Goal: Transaction & Acquisition: Purchase product/service

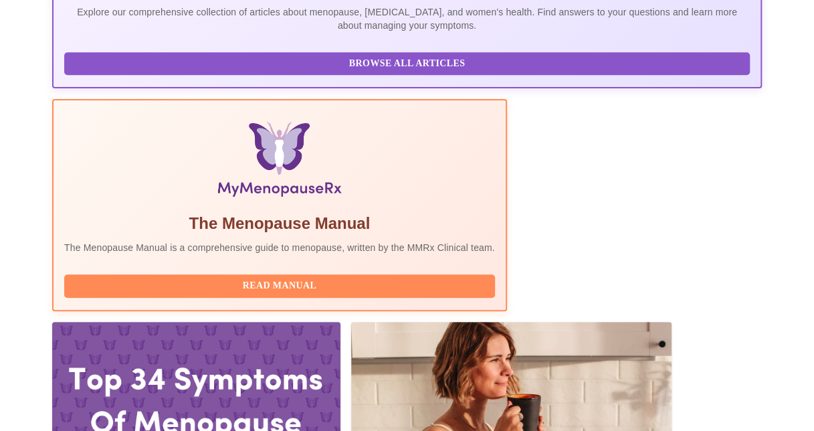
scroll to position [355, 0]
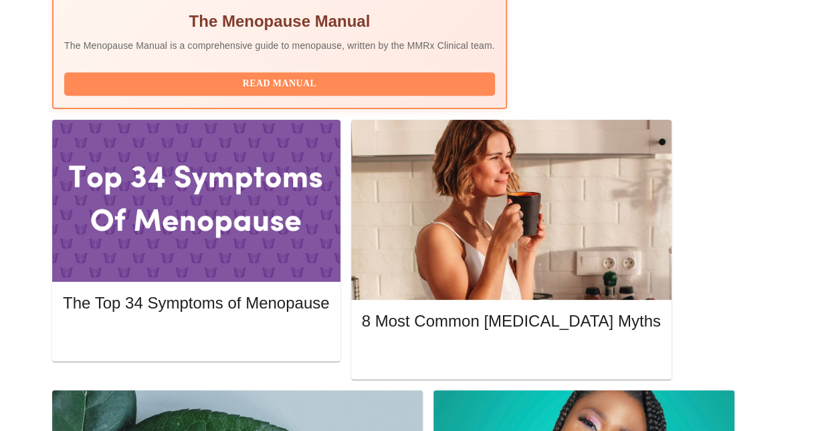
scroll to position [541, 0]
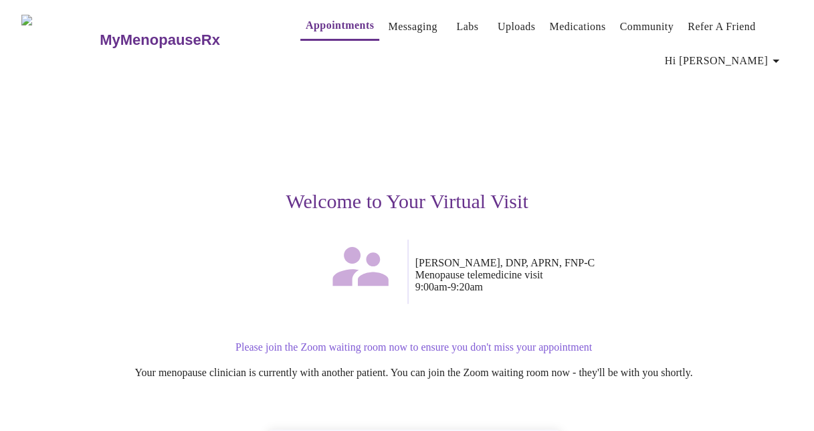
click at [236, 164] on div "Welcome to Your Virtual Visit" at bounding box center [407, 156] width 772 height 165
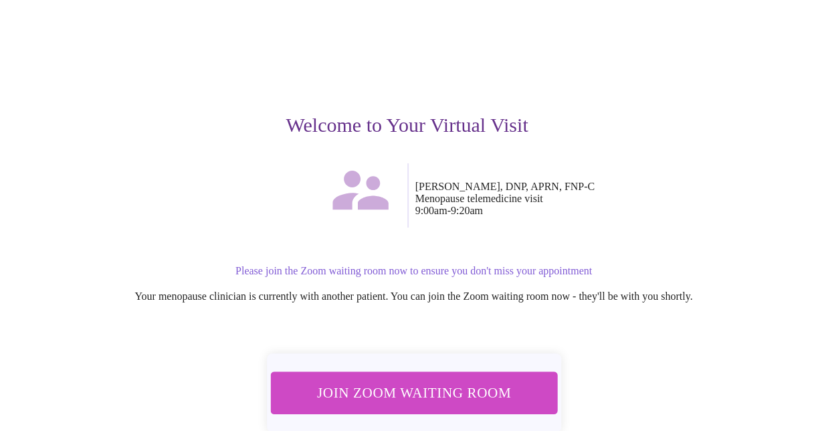
scroll to position [140, 0]
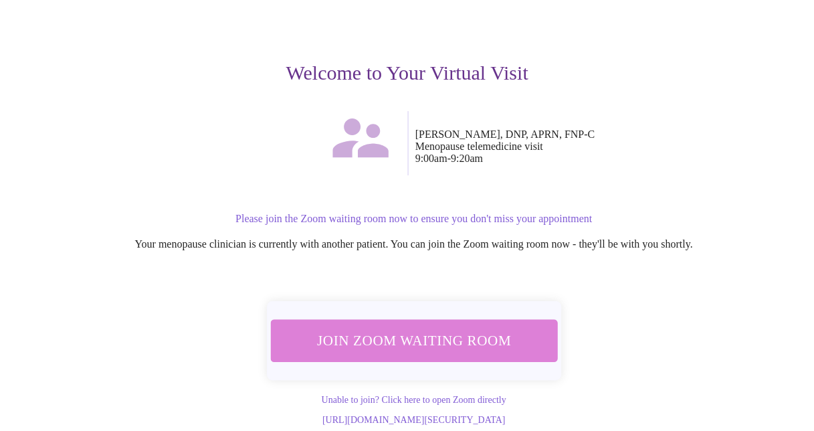
click at [474, 328] on span "Join Zoom Waiting Room" at bounding box center [414, 340] width 252 height 25
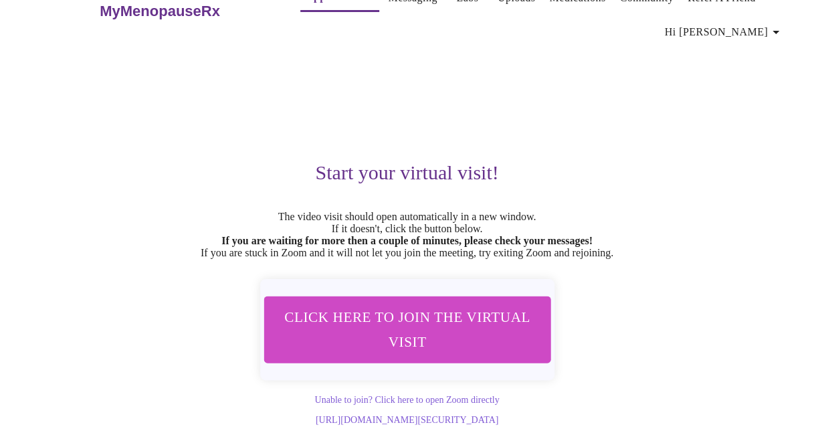
scroll to position [0, 0]
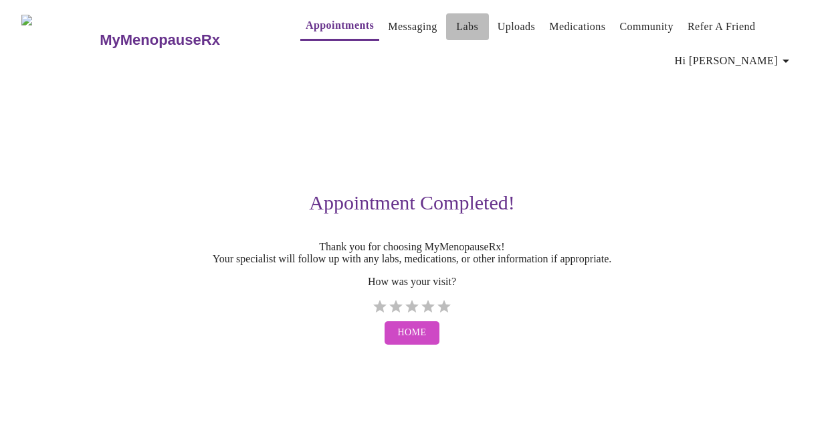
click at [456, 20] on link "Labs" at bounding box center [467, 26] width 22 height 19
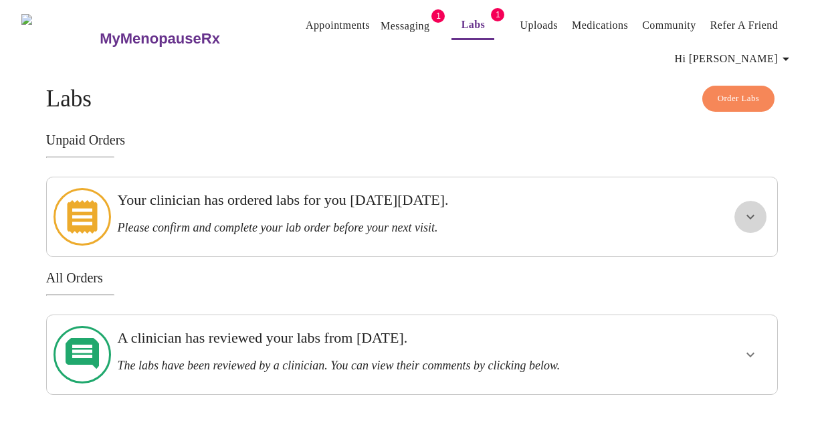
click at [752, 218] on button "show more" at bounding box center [751, 217] width 32 height 32
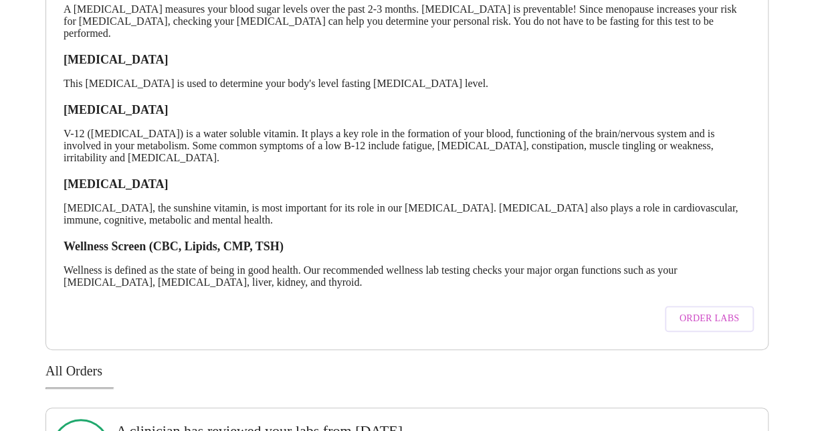
scroll to position [344, 0]
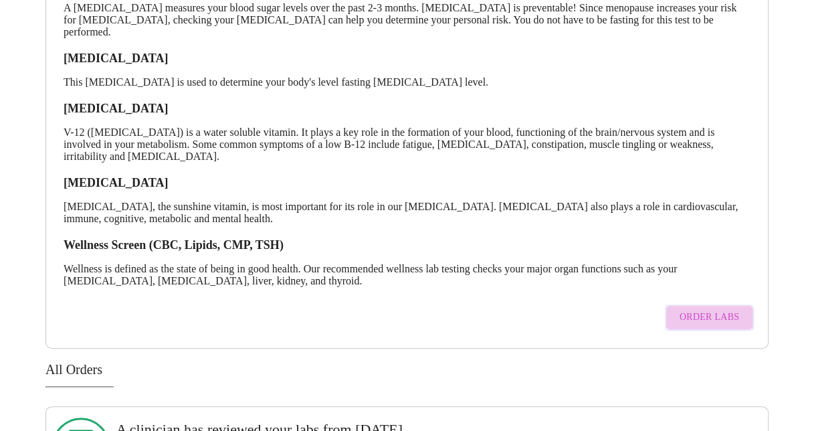
click at [719, 313] on span "Order Labs" at bounding box center [710, 317] width 60 height 17
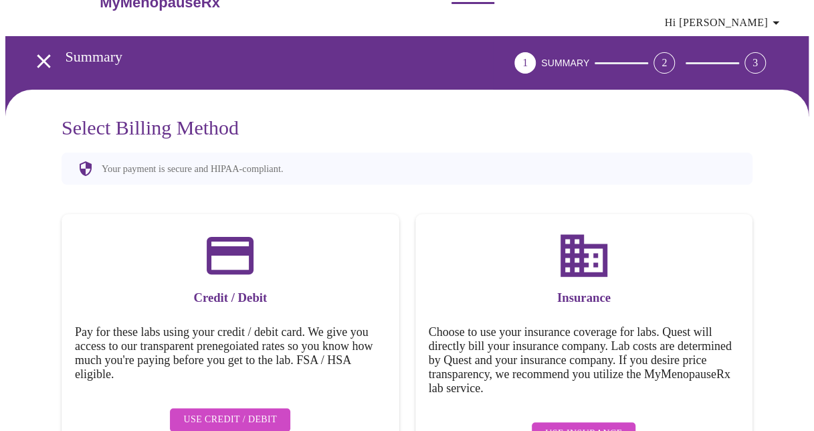
scroll to position [75, 0]
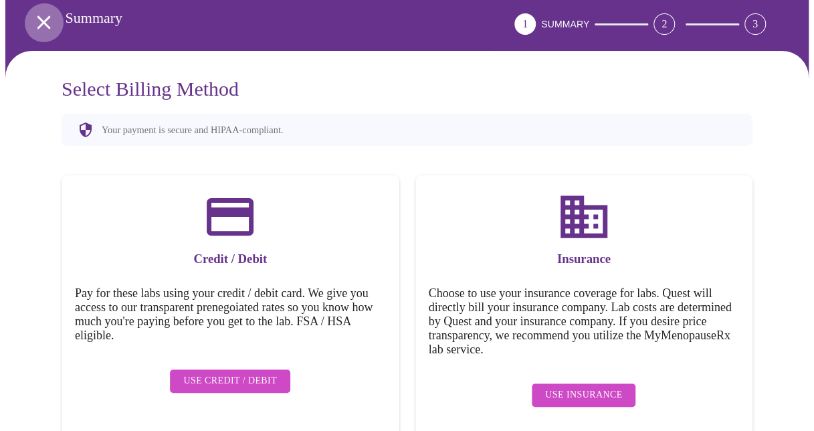
click at [37, 11] on icon "open drawer" at bounding box center [43, 22] width 23 height 23
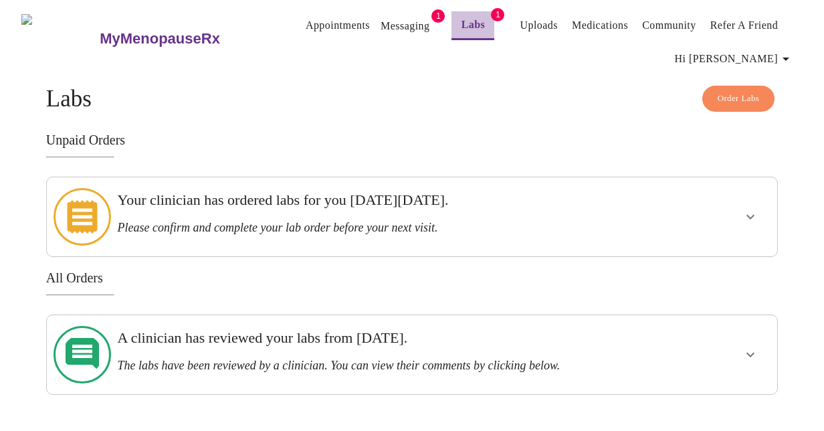
click at [462, 17] on link "Labs" at bounding box center [474, 24] width 24 height 19
click at [273, 203] on h3 "Your clinician has ordered labs for you [DATE][DATE]." at bounding box center [376, 199] width 519 height 17
click at [767, 214] on button "show more" at bounding box center [751, 217] width 32 height 32
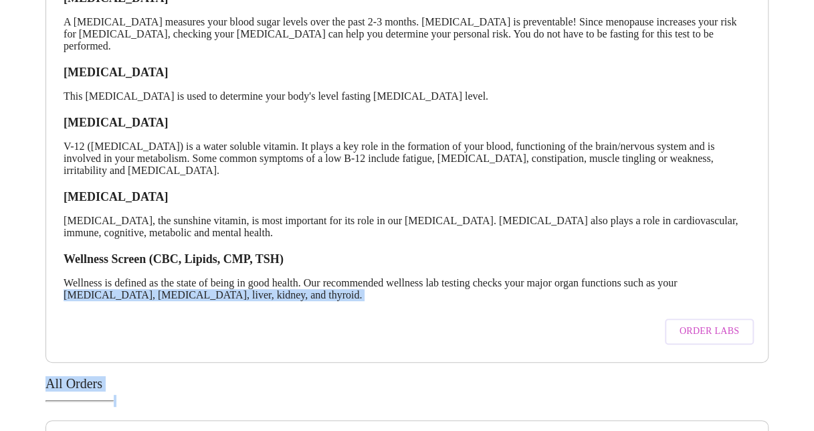
scroll to position [342, 0]
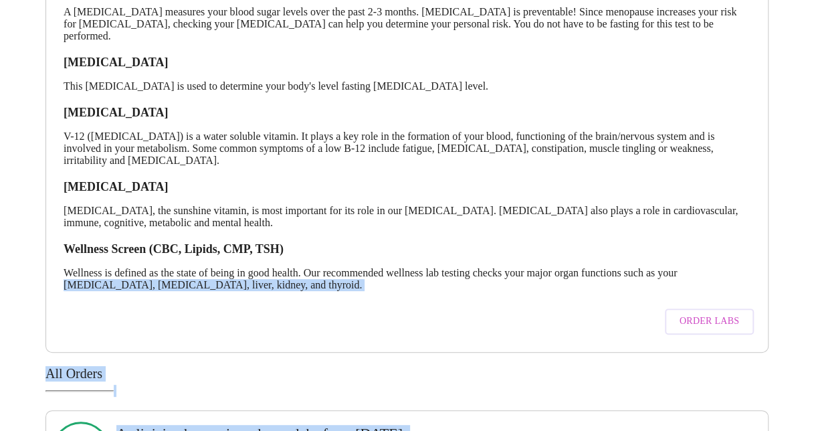
drag, startPoint x: 812, startPoint y: 272, endPoint x: 843, endPoint y: 423, distance: 154.3
click at [814, 423] on html "MyMenopauseRx Appointments Messaging 1 Labs 1 Uploads Medications Community Ref…" at bounding box center [407, 82] width 814 height 844
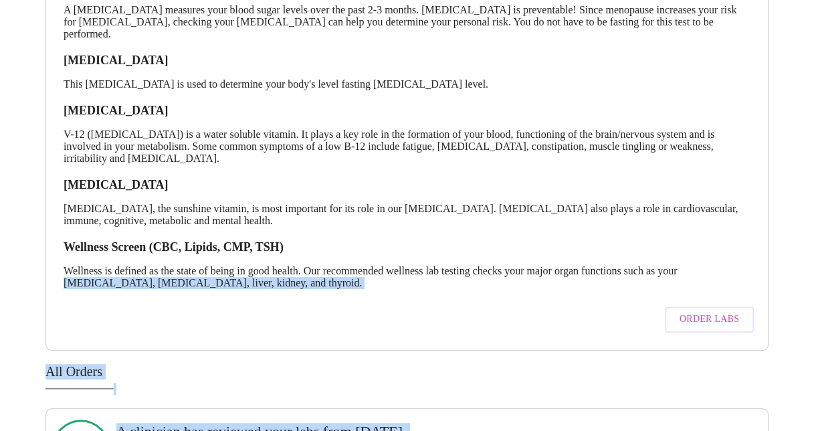
scroll to position [410, 0]
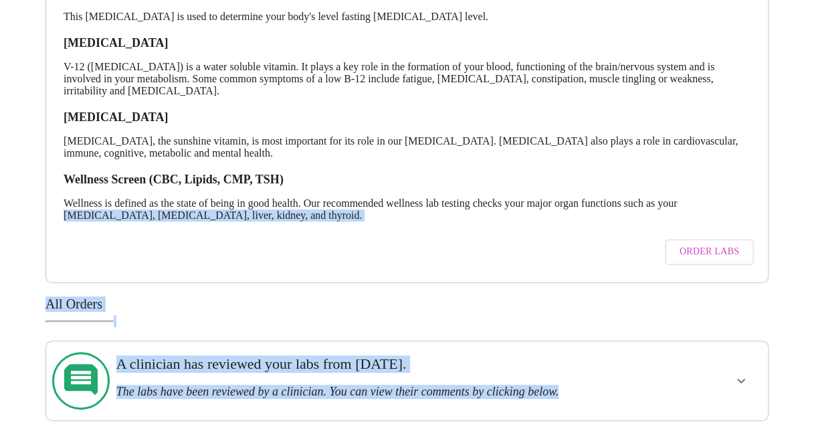
drag, startPoint x: 333, startPoint y: 309, endPoint x: 515, endPoint y: 292, distance: 182.1
click at [333, 309] on div "All Orders A clinician has reviewed your labs from Thursday, October 2nd. The l…" at bounding box center [407, 358] width 723 height 124
click at [713, 239] on button "Order Labs" at bounding box center [709, 252] width 89 height 26
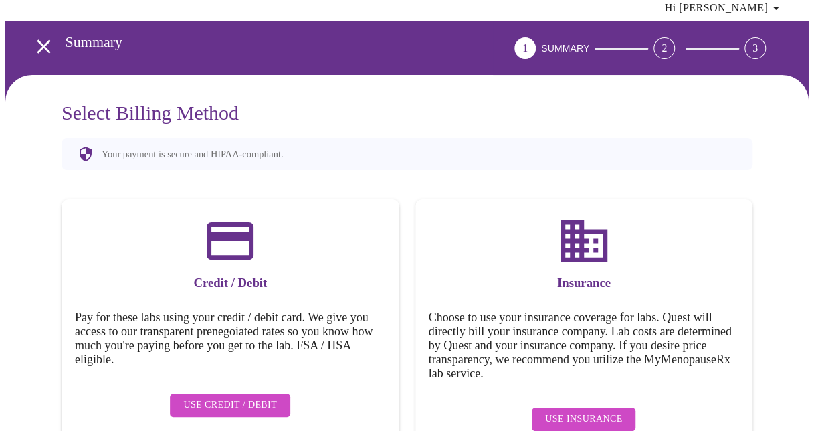
scroll to position [75, 0]
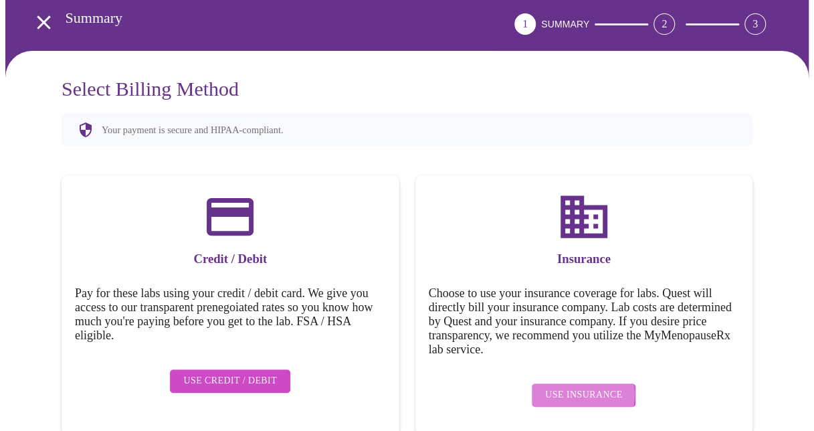
click at [579, 387] on span "Use Insurance" at bounding box center [583, 395] width 77 height 17
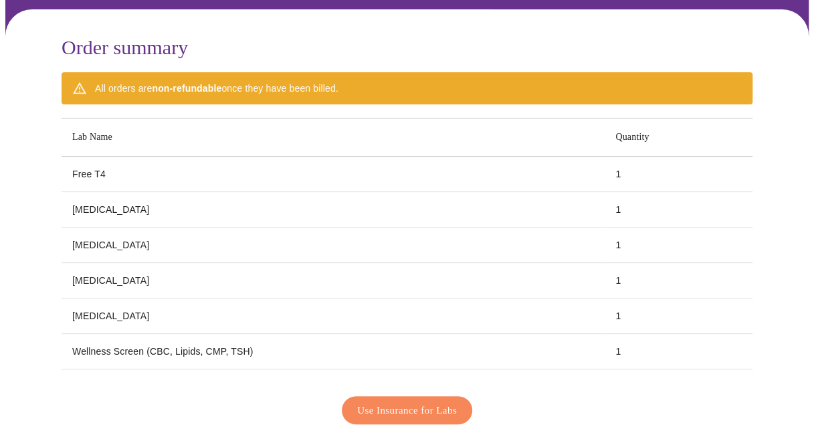
scroll to position [0, 0]
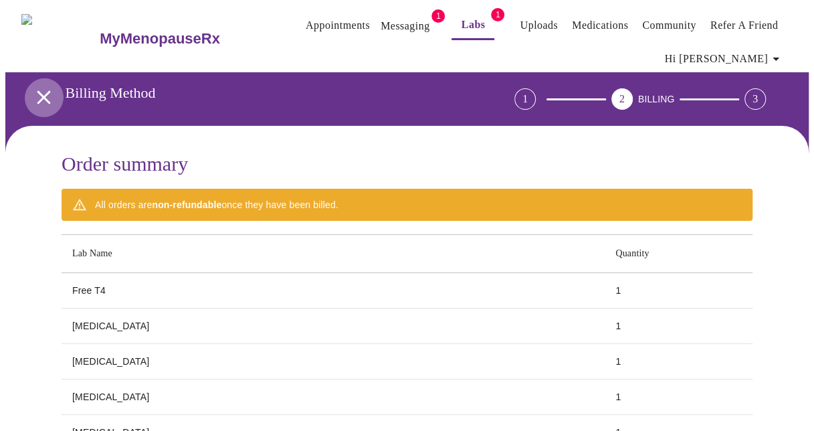
click at [39, 88] on icon "open drawer" at bounding box center [43, 97] width 23 height 23
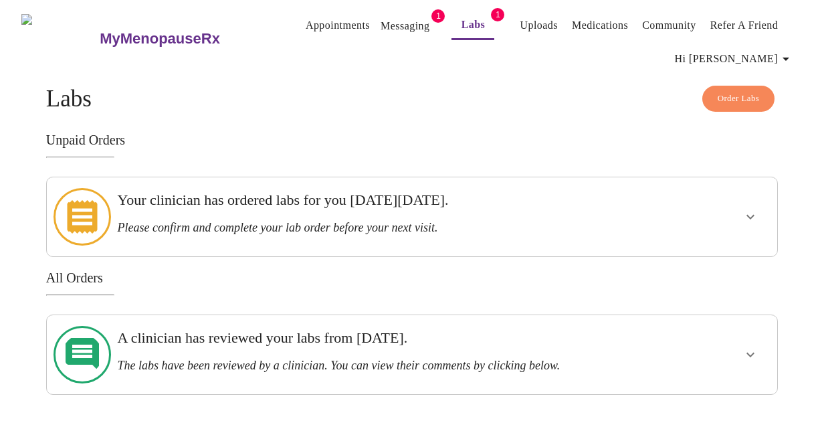
click at [567, 209] on h3 "Your clinician has ordered labs for you on Thursday, October 9th." at bounding box center [376, 199] width 519 height 17
click at [767, 209] on button "show more" at bounding box center [751, 217] width 32 height 32
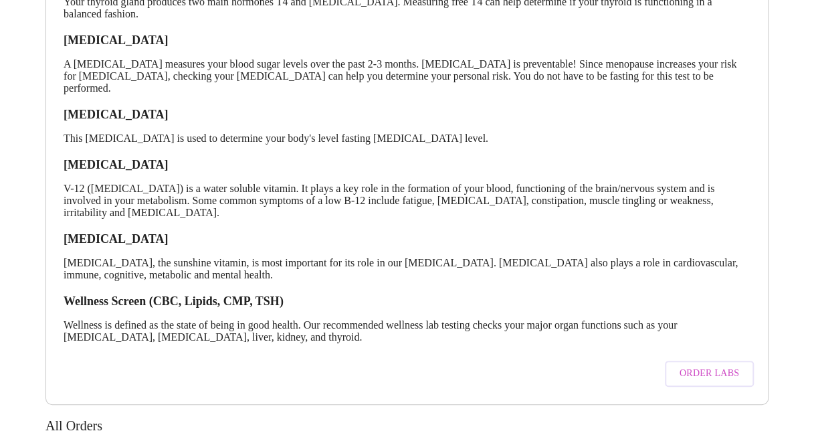
scroll to position [293, 0]
